Goal: Information Seeking & Learning: Learn about a topic

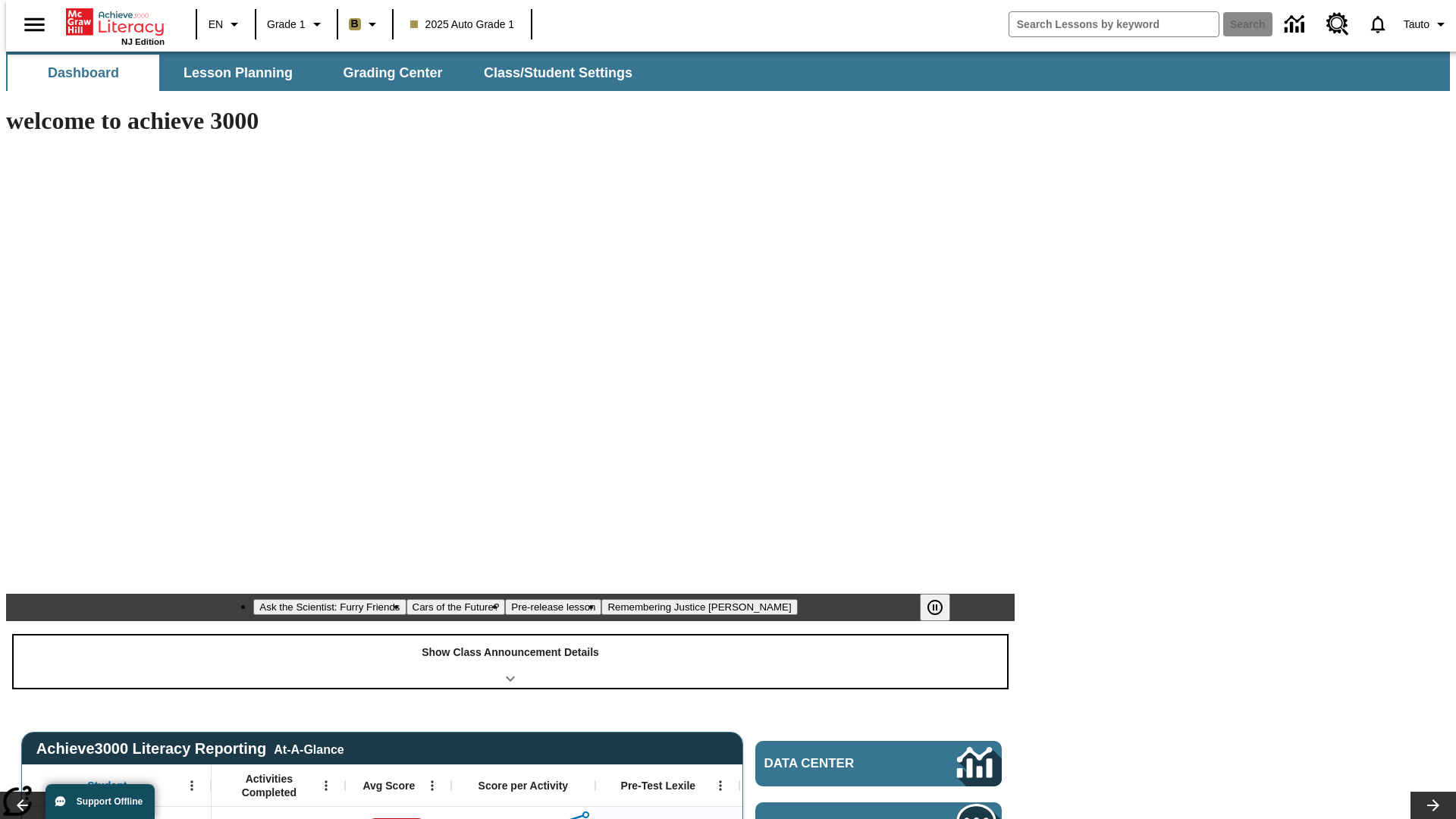
click at [511, 635] on div "Show Class Announcement Details" at bounding box center [510, 661] width 994 height 52
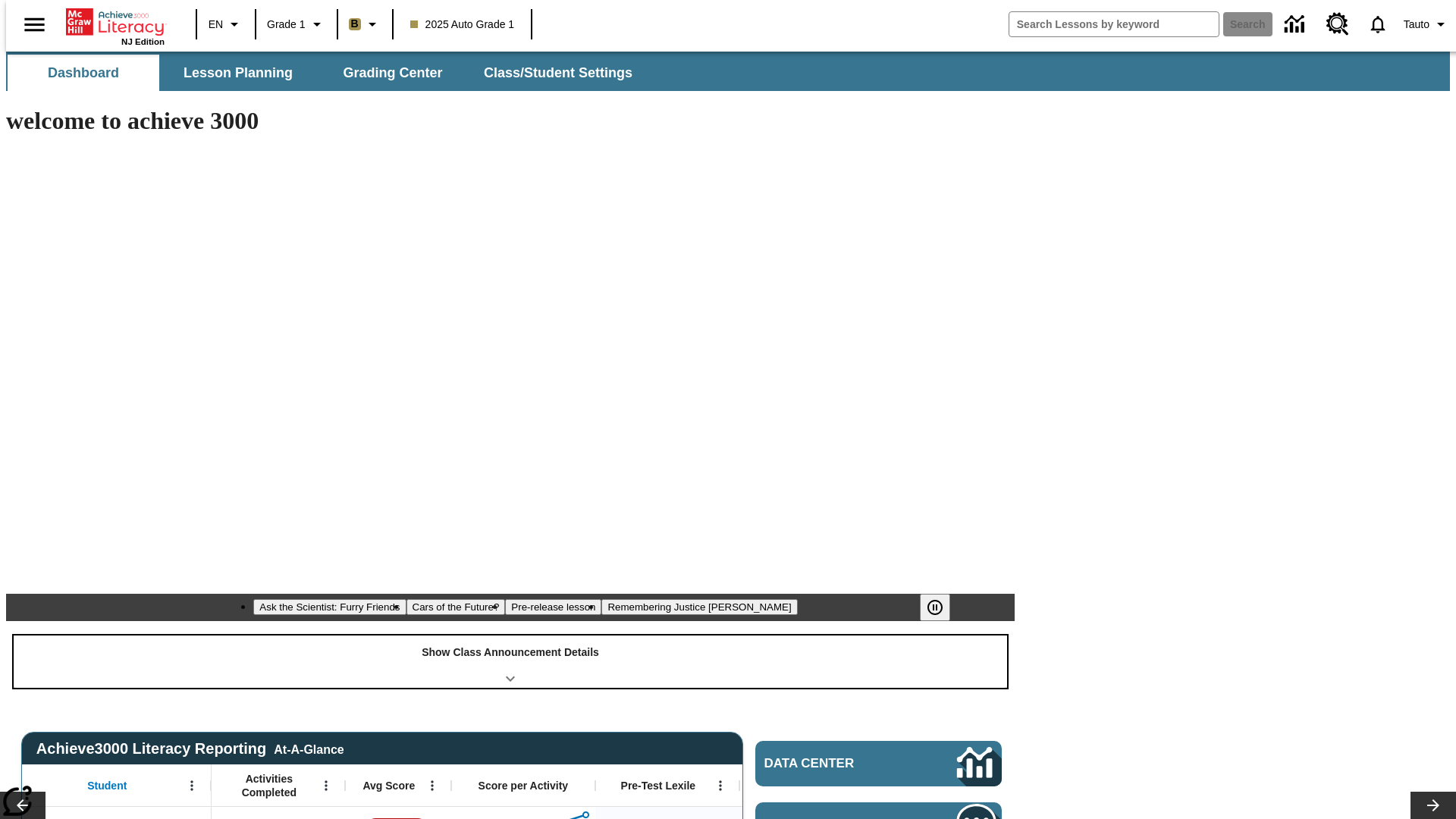
click at [511, 635] on div "Show Class Announcement Details" at bounding box center [510, 661] width 994 height 52
